Goal: Task Accomplishment & Management: Use online tool/utility

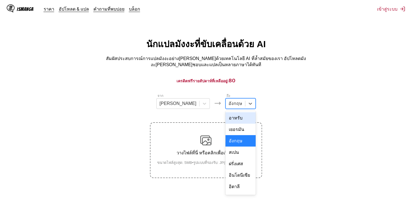
click at [228, 102] on div at bounding box center [235, 104] width 14 height 6
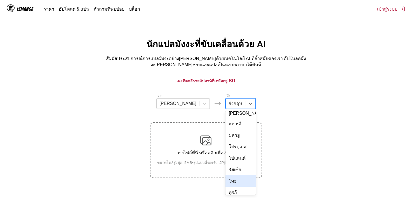
click at [225, 176] on div "ไทย" at bounding box center [240, 181] width 30 height 11
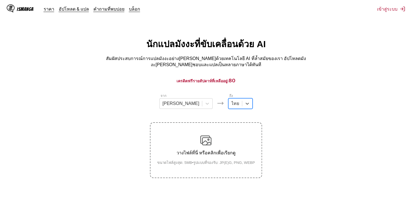
click at [231, 103] on input "text" at bounding box center [231, 103] width 1 height 5
click at [276, 98] on section "จาก [PERSON_NAME] ถึง ไทย วางไฟล์ที่นี่ หรือคลิกเพื่อเรียกดู ขนาดไฟล์สูงสุด: 5M…" at bounding box center [205, 135] width 403 height 85
click at [209, 144] on img at bounding box center [205, 140] width 11 height 11
click at [0, 0] on input "วางไฟล์ที่นี่ หรือคลิกเพื่อเรียกดู ขนาดไฟล์สูงสุด: 5MB • รูปแบบที่รองรับ: JP(E)…" at bounding box center [0, 0] width 0 height 0
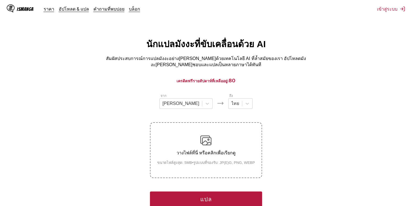
click at [242, 145] on div "วางไฟล์ที่นี่ หรือคลิกเพื่อเรียกดู ขนาดไฟล์สูงสุด: 5MB • รูปแบบที่รองรับ: JP(E)…" at bounding box center [206, 150] width 107 height 31
click at [0, 0] on input "วางไฟล์ที่นี่ หรือคลิกเพื่อเรียกดู ขนาดไฟล์สูงสุด: 5MB • รูปแบบที่รองรับ: JP(E)…" at bounding box center [0, 0] width 0 height 0
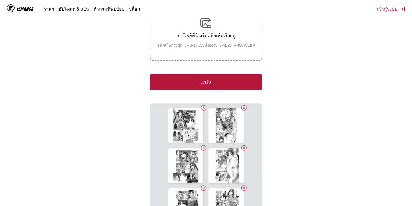
scroll to position [117, 0]
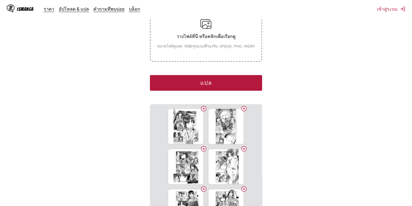
click at [202, 82] on button "แปล" at bounding box center [206, 83] width 112 height 16
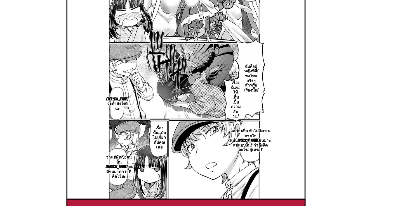
scroll to position [169, 0]
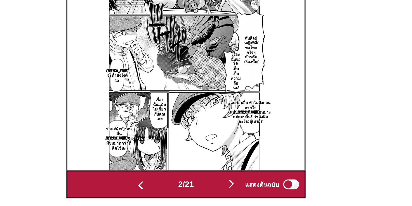
click at [235, 190] on img "button" at bounding box center [231, 193] width 7 height 7
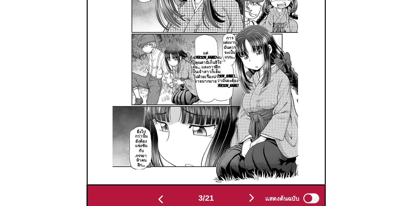
click at [179, 191] on img "button" at bounding box center [180, 194] width 7 height 7
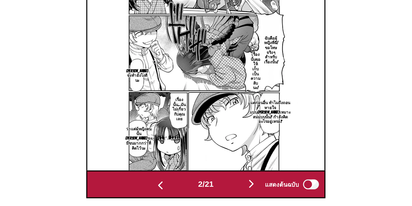
click at [232, 190] on img "button" at bounding box center [231, 193] width 7 height 7
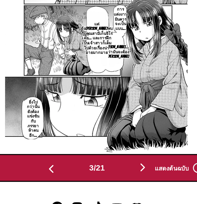
scroll to position [185, 0]
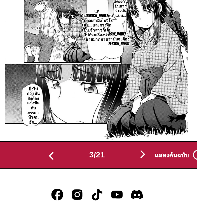
click at [124, 173] on img "button" at bounding box center [124, 176] width 7 height 7
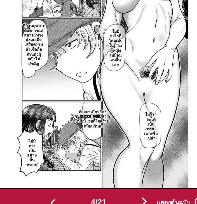
click at [124, 173] on img "button" at bounding box center [124, 176] width 7 height 7
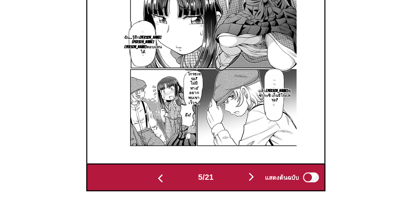
click at [231, 175] on img "button" at bounding box center [231, 178] width 7 height 7
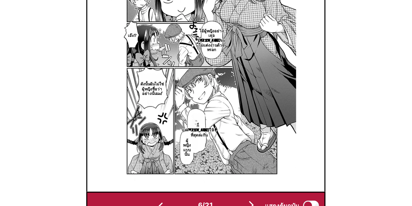
click at [231, 175] on img "button" at bounding box center [231, 178] width 7 height 7
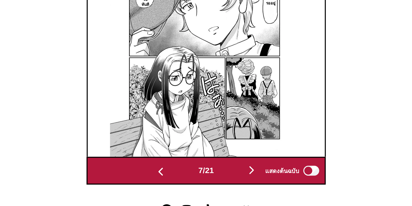
click at [233, 175] on img "button" at bounding box center [231, 178] width 7 height 7
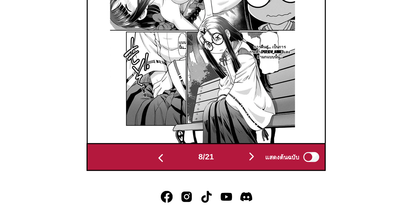
click at [234, 176] on img "button" at bounding box center [231, 178] width 7 height 7
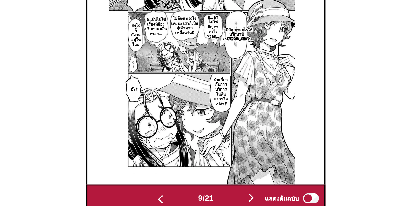
click at [233, 175] on img "button" at bounding box center [231, 178] width 7 height 7
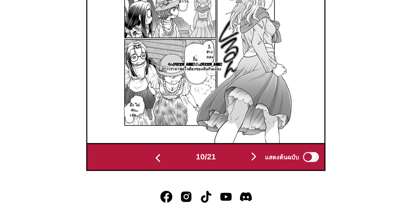
click at [235, 175] on img "button" at bounding box center [233, 178] width 7 height 7
click at [285, 135] on img at bounding box center [337, 97] width 104 height 148
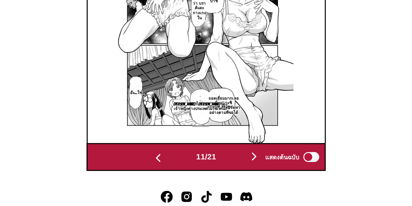
click at [235, 175] on img "button" at bounding box center [233, 178] width 7 height 7
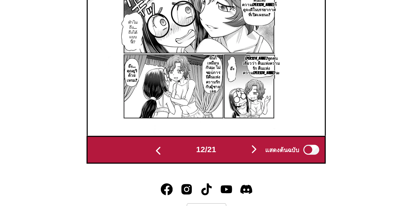
click at [234, 171] on img "button" at bounding box center [233, 174] width 7 height 7
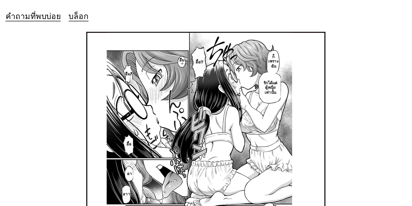
scroll to position [189, 0]
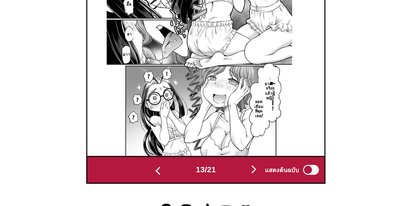
click at [234, 171] on img "button" at bounding box center [233, 174] width 7 height 7
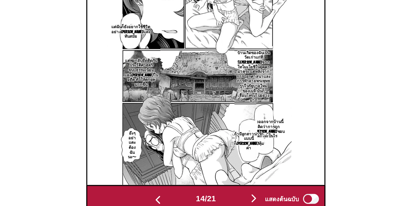
click at [233, 171] on img "button" at bounding box center [233, 174] width 7 height 7
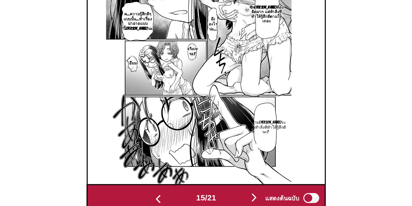
click at [233, 171] on img "button" at bounding box center [233, 174] width 7 height 7
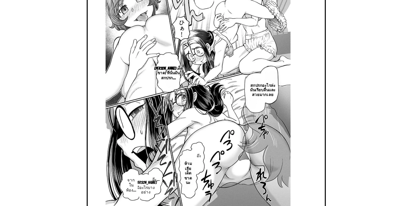
click at [233, 155] on img at bounding box center [201, 92] width 104 height 148
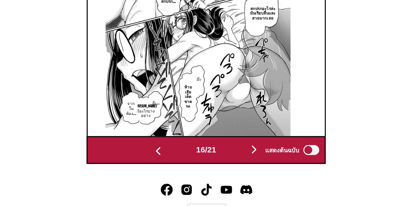
scroll to position [189, 0]
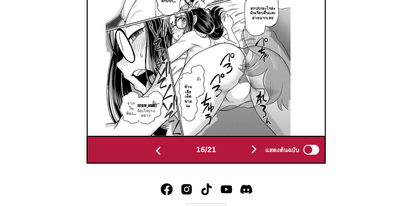
click at [234, 171] on img "button" at bounding box center [233, 174] width 7 height 7
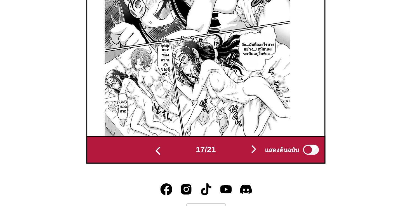
click at [234, 171] on img "button" at bounding box center [233, 174] width 7 height 7
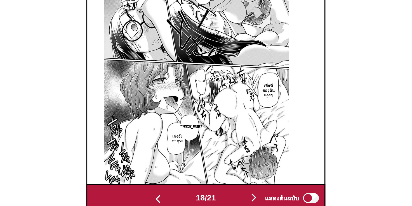
click at [234, 171] on img "button" at bounding box center [233, 174] width 7 height 7
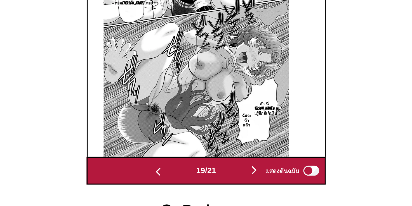
click at [232, 171] on img "button" at bounding box center [233, 174] width 7 height 7
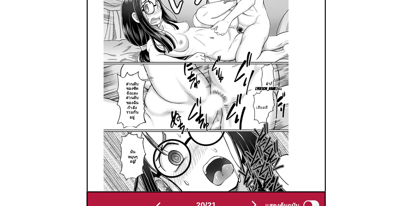
click at [234, 171] on img "button" at bounding box center [233, 174] width 7 height 7
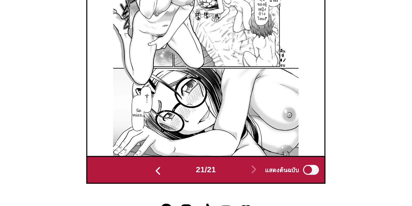
click at [178, 172] on img "button" at bounding box center [179, 175] width 7 height 7
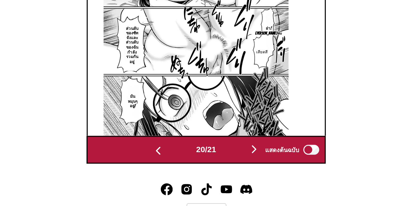
click at [230, 172] on button "button" at bounding box center [233, 175] width 34 height 8
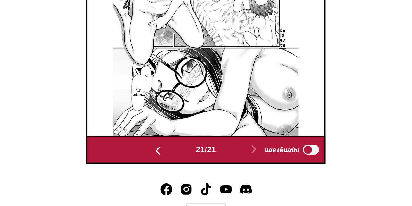
click at [178, 172] on img "button" at bounding box center [179, 175] width 7 height 7
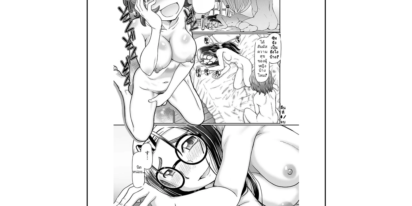
scroll to position [0, 2542]
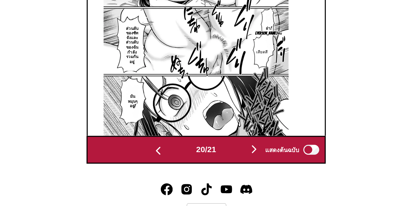
click at [177, 172] on img "button" at bounding box center [179, 175] width 7 height 7
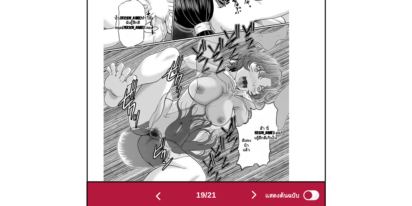
scroll to position [189, 0]
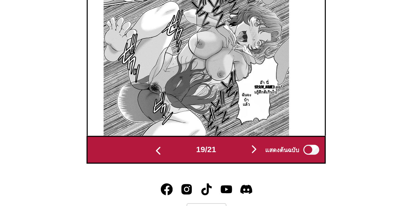
click at [177, 172] on img "button" at bounding box center [179, 175] width 7 height 7
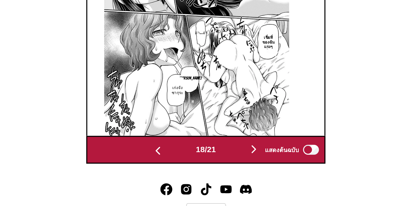
click at [177, 172] on img "button" at bounding box center [179, 175] width 7 height 7
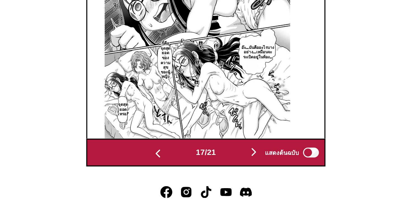
scroll to position [189, 0]
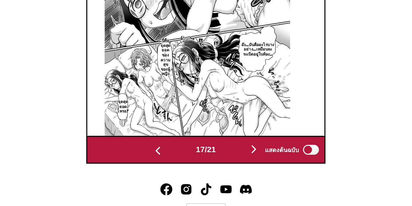
click at [177, 172] on img "button" at bounding box center [179, 175] width 7 height 7
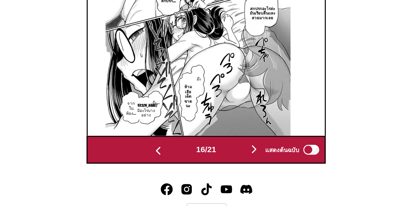
click at [177, 172] on img "button" at bounding box center [179, 175] width 7 height 7
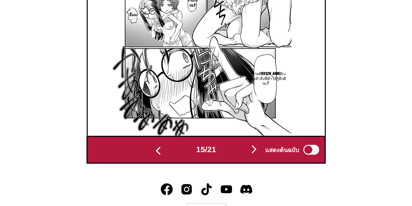
click at [177, 172] on img "button" at bounding box center [179, 175] width 7 height 7
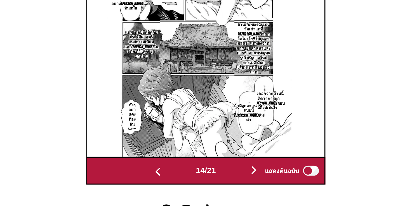
scroll to position [193, 0]
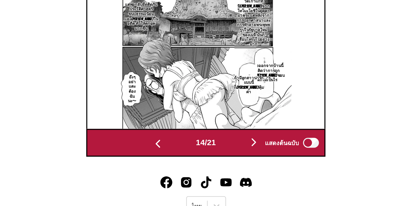
click at [178, 168] on img "button" at bounding box center [179, 171] width 7 height 7
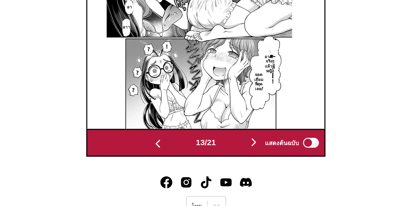
click at [177, 170] on img "button" at bounding box center [179, 171] width 7 height 7
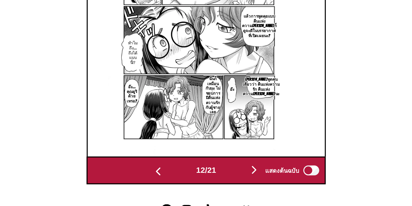
click at [176, 168] on img "button" at bounding box center [179, 171] width 7 height 7
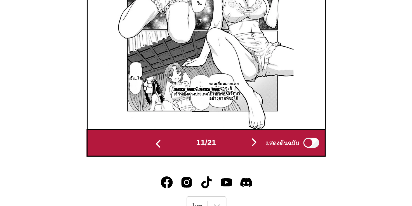
click at [179, 168] on img "button" at bounding box center [179, 171] width 7 height 7
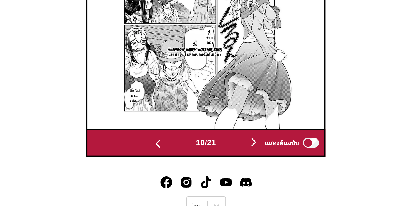
click at [179, 170] on img "button" at bounding box center [179, 171] width 7 height 7
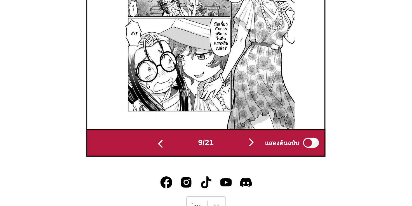
click at [178, 171] on img "button" at bounding box center [180, 171] width 7 height 7
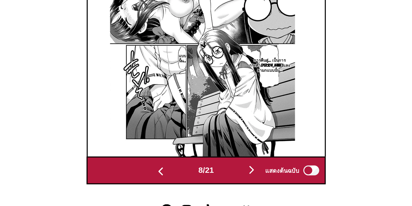
click at [180, 168] on img "button" at bounding box center [180, 171] width 7 height 7
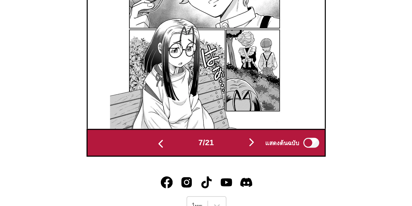
click at [179, 169] on img "button" at bounding box center [180, 171] width 7 height 7
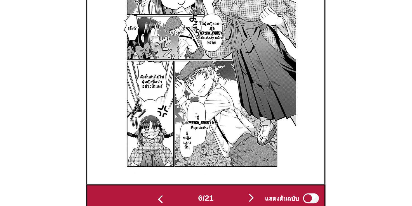
click at [178, 168] on img "button" at bounding box center [180, 171] width 7 height 7
